Goal: Task Accomplishment & Management: Complete application form

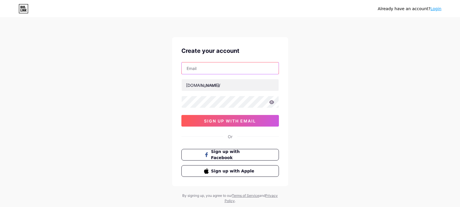
click at [208, 68] on input "text" at bounding box center [230, 68] width 97 height 12
paste input "[EMAIL_ADDRESS][DOMAIN_NAME]"
type input "[EMAIL_ADDRESS][DOMAIN_NAME]"
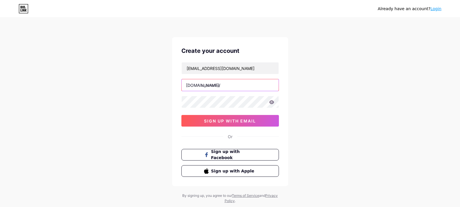
click at [211, 82] on input "text" at bounding box center [230, 85] width 97 height 12
paste input "mosterrabbit1"
type input "mosterrabbit1"
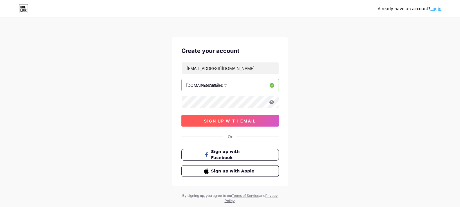
click at [220, 118] on button "sign up with email" at bounding box center [229, 121] width 97 height 12
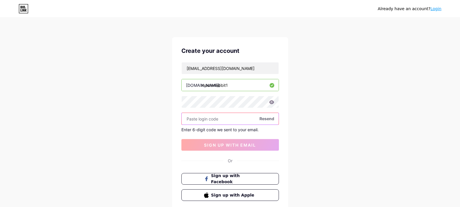
paste input "613159"
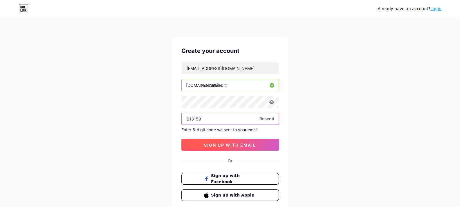
type input "613159"
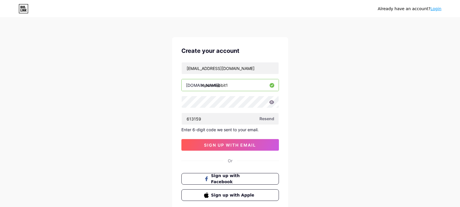
drag, startPoint x: 230, startPoint y: 145, endPoint x: 231, endPoint y: 136, distance: 8.8
click at [230, 144] on span "sign up with email" at bounding box center [230, 144] width 52 height 5
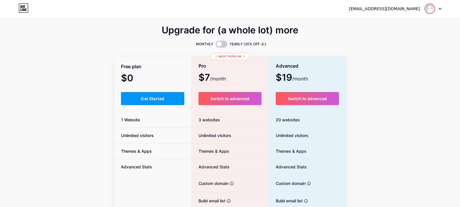
click at [428, 8] on img at bounding box center [429, 8] width 9 height 9
click at [399, 24] on link "Dashboard" at bounding box center [405, 24] width 72 height 16
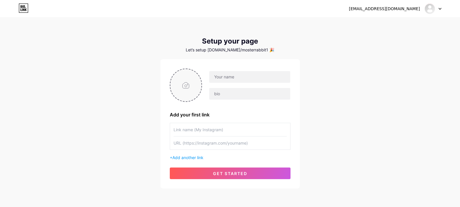
click at [184, 84] on input "file" at bounding box center [185, 85] width 31 height 32
type input "C:\fakepath\Screenshot [DATE] 163240.png"
click at [238, 79] on input "text" at bounding box center [249, 77] width 81 height 12
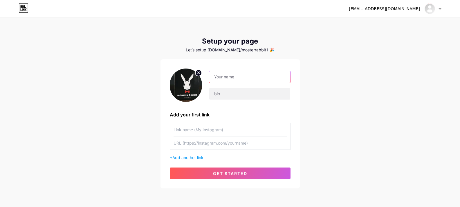
click at [229, 80] on input "text" at bounding box center [249, 77] width 81 height 12
paste input "mosterrabbit1"
click at [219, 76] on input "mosterrabbit1" at bounding box center [249, 77] width 81 height 12
type input "monsterrabbit1"
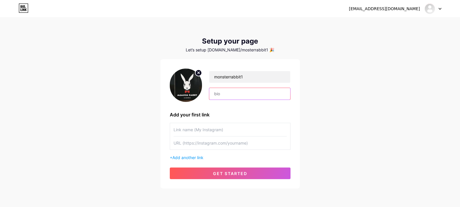
click at [254, 91] on input "text" at bounding box center [249, 94] width 81 height 12
paste input "اكتشف فوائد عسل الأرنب النادر في [GEOGRAPHIC_DATA] مع [DOMAIN_NAME]. نوفّر عسلا…"
type input "اكتشف فوائد عسل الأرنب النادر في [GEOGRAPHIC_DATA] مع [DOMAIN_NAME]. نوفّر عسلا…"
paste input "اكتشف فوائد عسل الأرنب النادر في [GEOGRAPHIC_DATA] مع [DOMAIN_NAME]. نوفّر عسلا…"
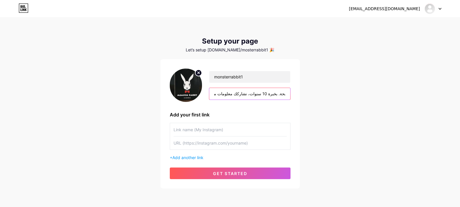
type input "اكتشف فوائد عسل الأرنب النادر في [GEOGRAPHIC_DATA] مع [DOMAIN_NAME]. نوفّر عسلا…"
drag, startPoint x: 195, startPoint y: 128, endPoint x: 206, endPoint y: 128, distance: 11.6
click at [195, 128] on input "text" at bounding box center [229, 129] width 113 height 13
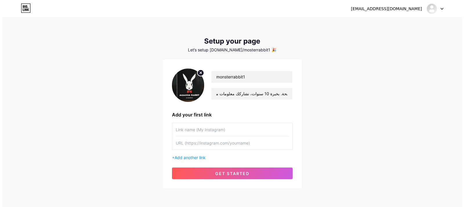
scroll to position [0, 0]
type input "Monster Rabbit"
click at [187, 144] on input "text" at bounding box center [229, 142] width 113 height 13
paste input "[URL][DOMAIN_NAME]"
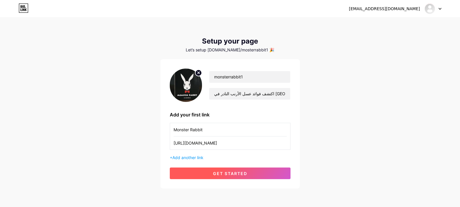
type input "[URL][DOMAIN_NAME]"
click at [231, 175] on span "get started" at bounding box center [230, 173] width 34 height 5
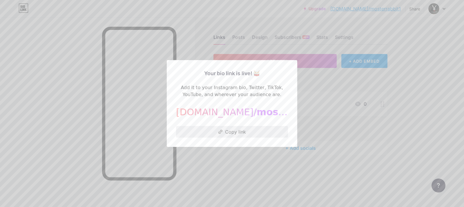
click at [221, 128] on button "Copy link" at bounding box center [232, 132] width 112 height 12
click at [223, 156] on div at bounding box center [232, 103] width 464 height 207
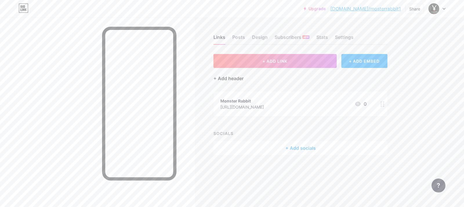
click at [231, 78] on div "+ Add header" at bounding box center [228, 78] width 30 height 7
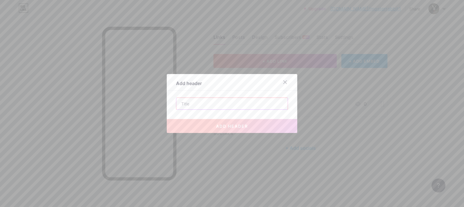
click at [190, 107] on input "text" at bounding box center [231, 104] width 111 height 12
paste input "عسل الارنب"
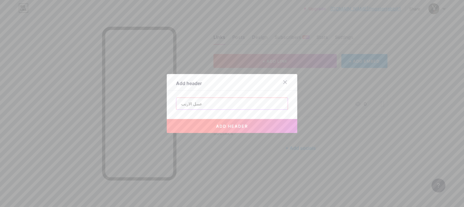
type input "عسل الارنب"
click at [216, 122] on button "add header" at bounding box center [232, 126] width 130 height 14
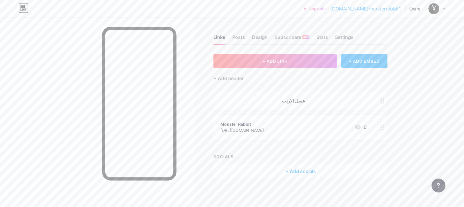
click at [384, 8] on link "[DOMAIN_NAME]/mosterrabbit1" at bounding box center [365, 8] width 70 height 7
